Goal: Find specific page/section: Find specific page/section

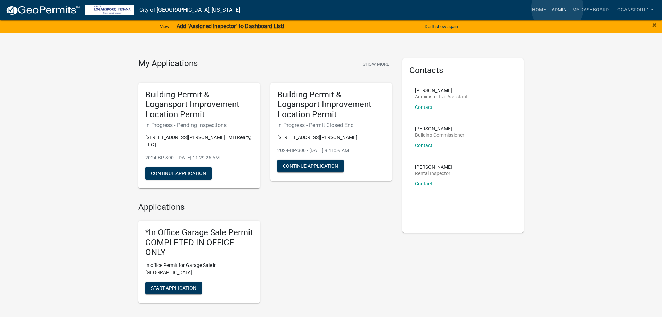
click at [557, 8] on link "Admin" at bounding box center [559, 9] width 21 height 13
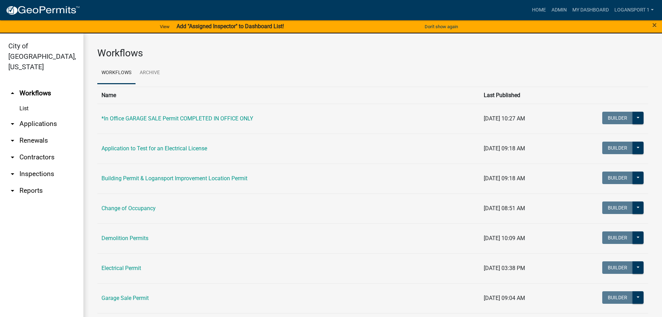
click at [23, 115] on link "arrow_drop_down Applications" at bounding box center [41, 123] width 83 height 17
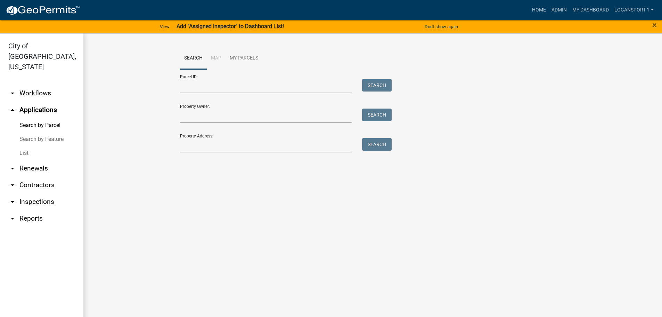
click at [27, 146] on link "List" at bounding box center [41, 153] width 83 height 14
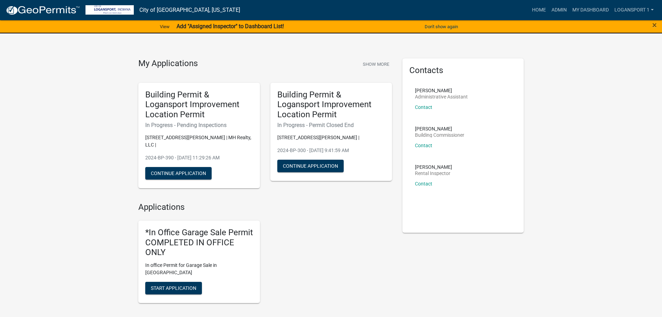
scroll to position [252, 0]
